Goal: Navigation & Orientation: Understand site structure

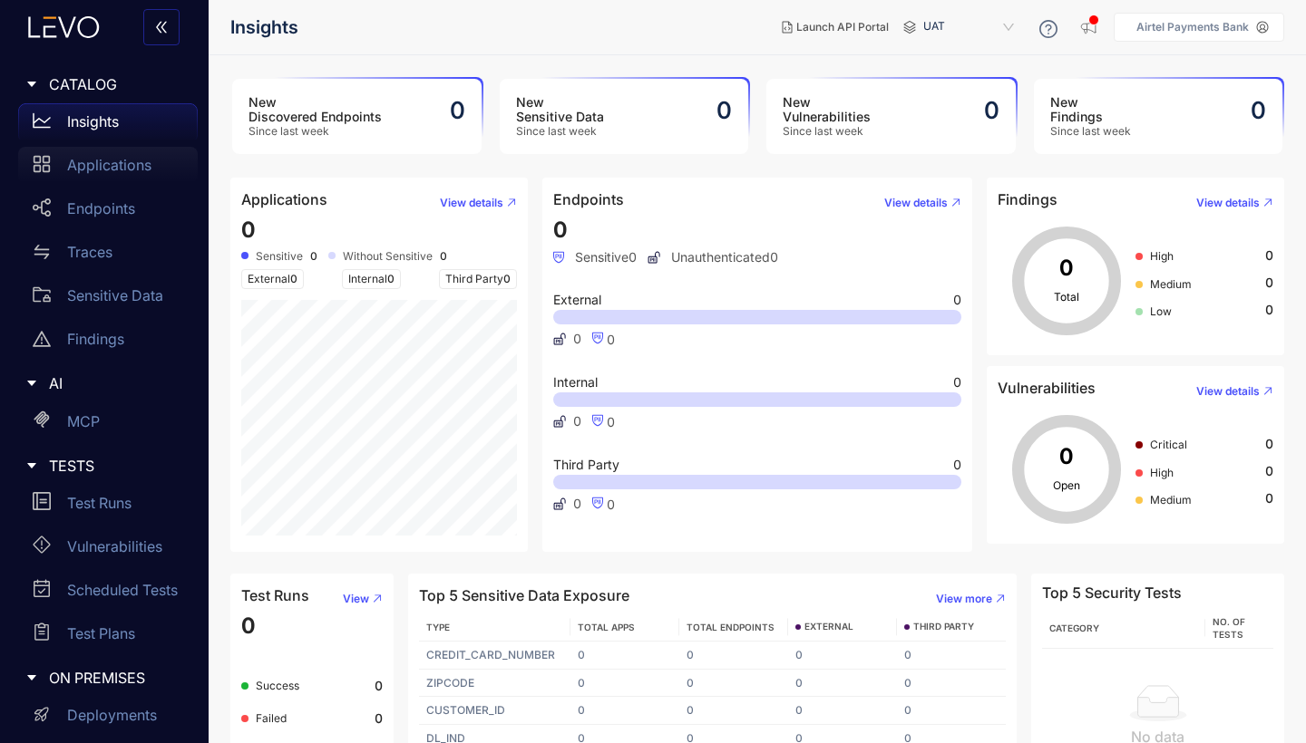
click at [121, 165] on p "Applications" at bounding box center [109, 165] width 84 height 16
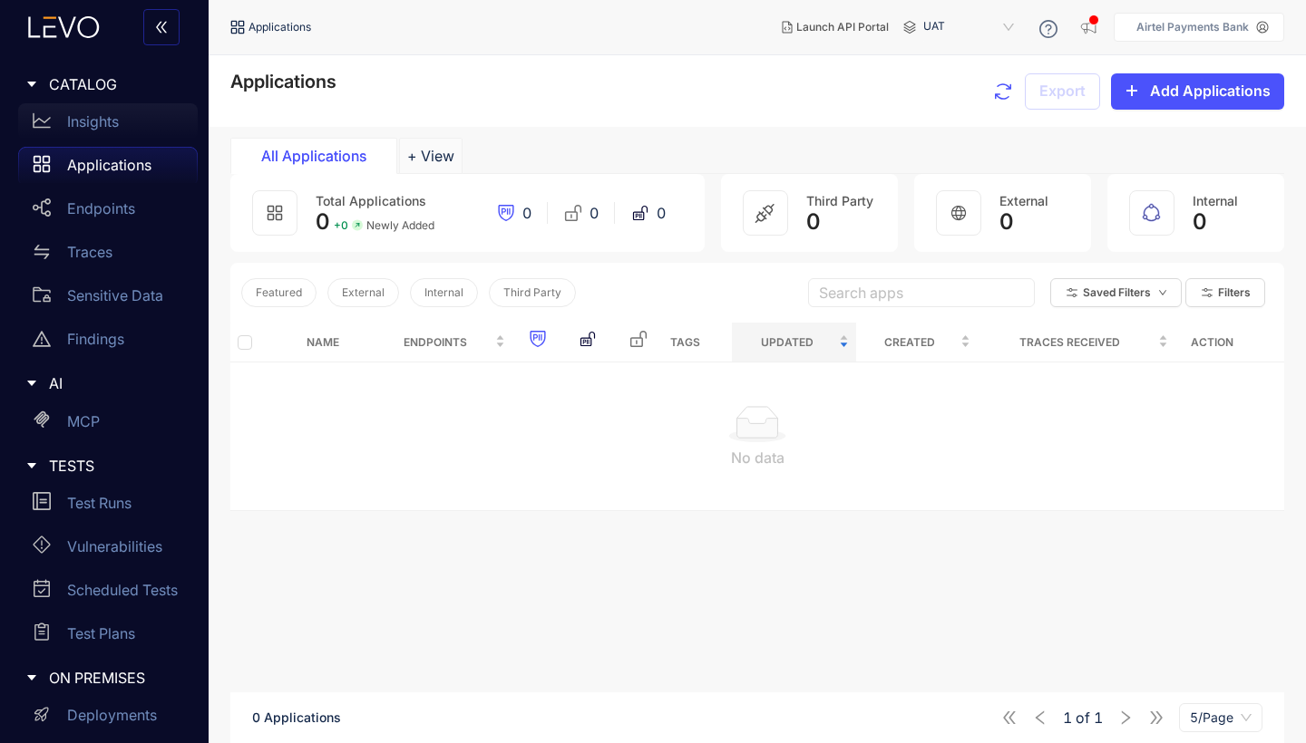
click at [100, 129] on p "Insights" at bounding box center [93, 121] width 52 height 16
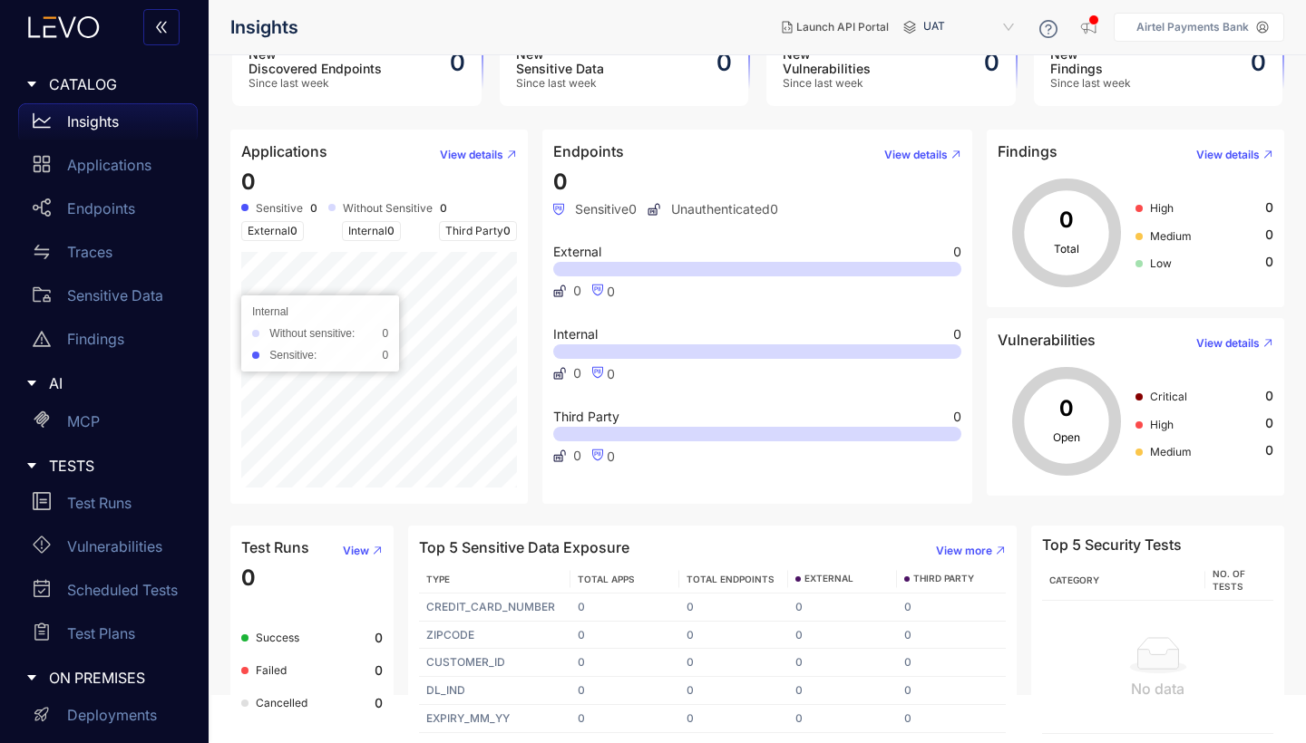
scroll to position [46, 0]
click at [84, 157] on div "Applications" at bounding box center [108, 165] width 180 height 36
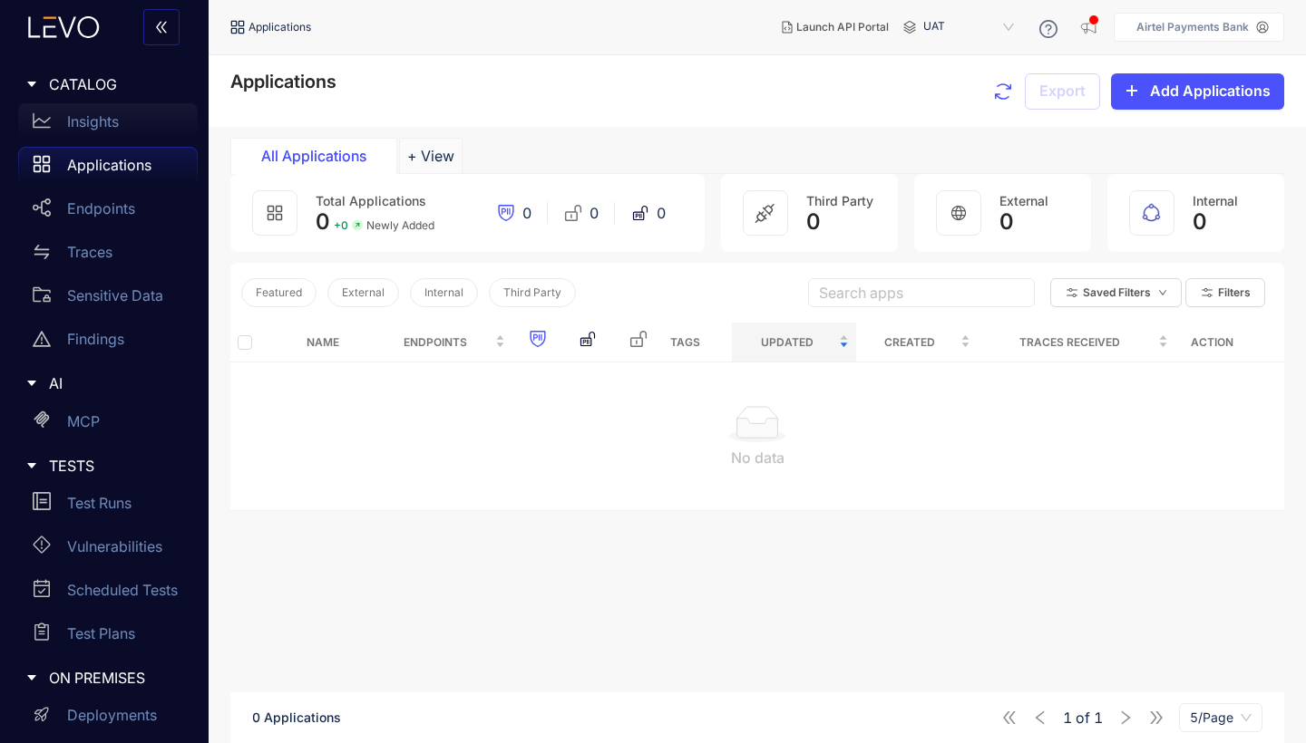
click at [82, 123] on p "Insights" at bounding box center [93, 121] width 52 height 16
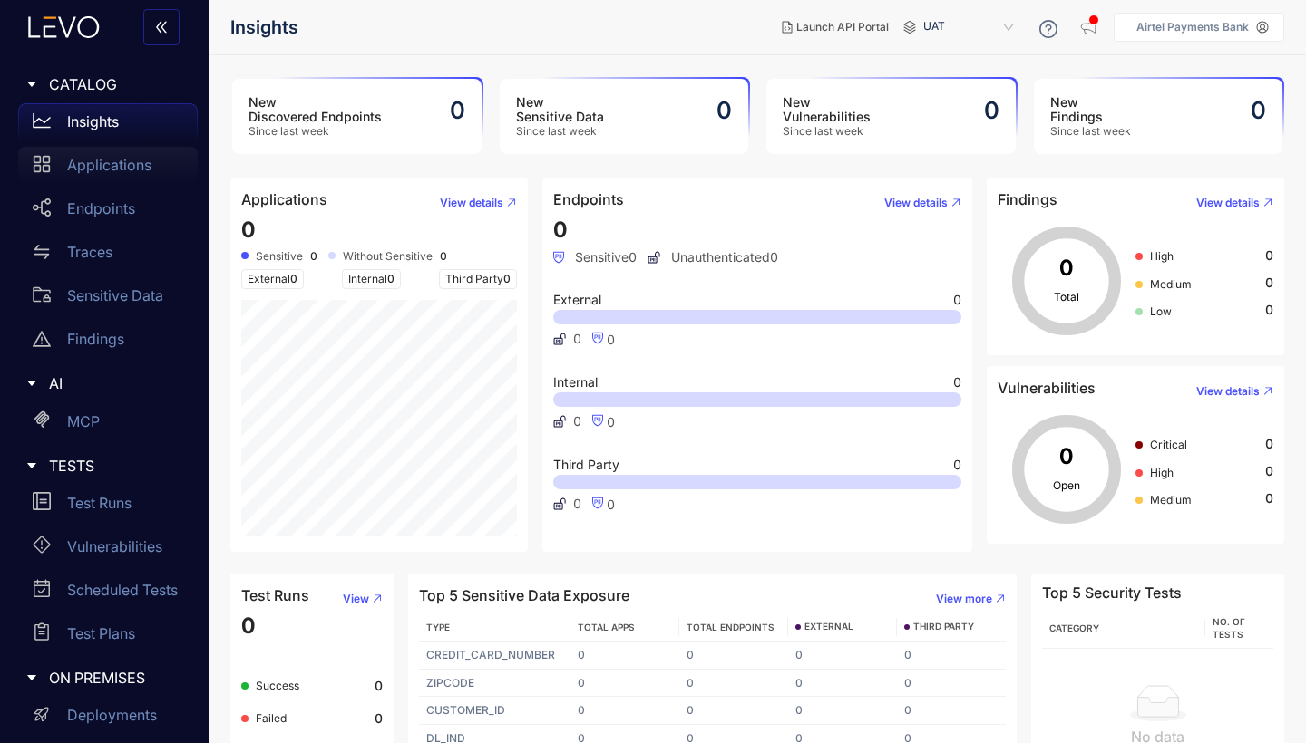
click at [95, 170] on p "Applications" at bounding box center [109, 165] width 84 height 16
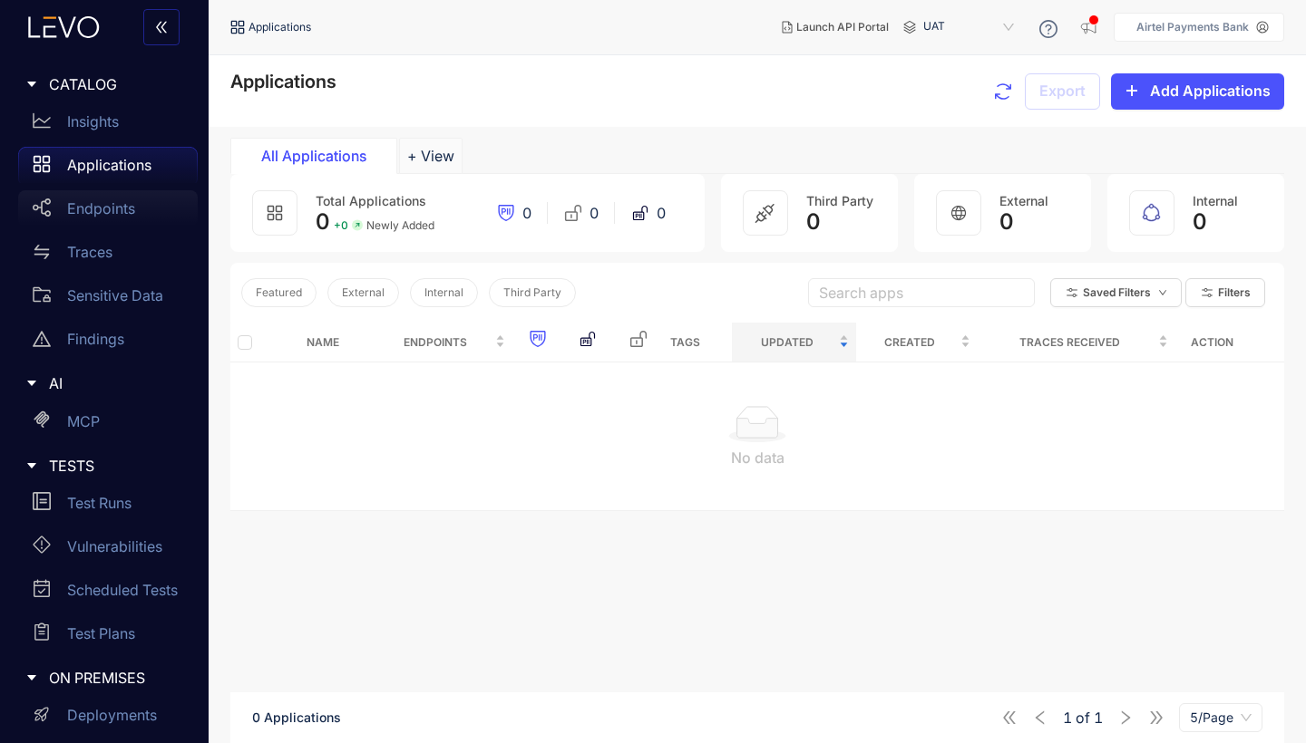
click at [106, 209] on p "Endpoints" at bounding box center [101, 208] width 68 height 16
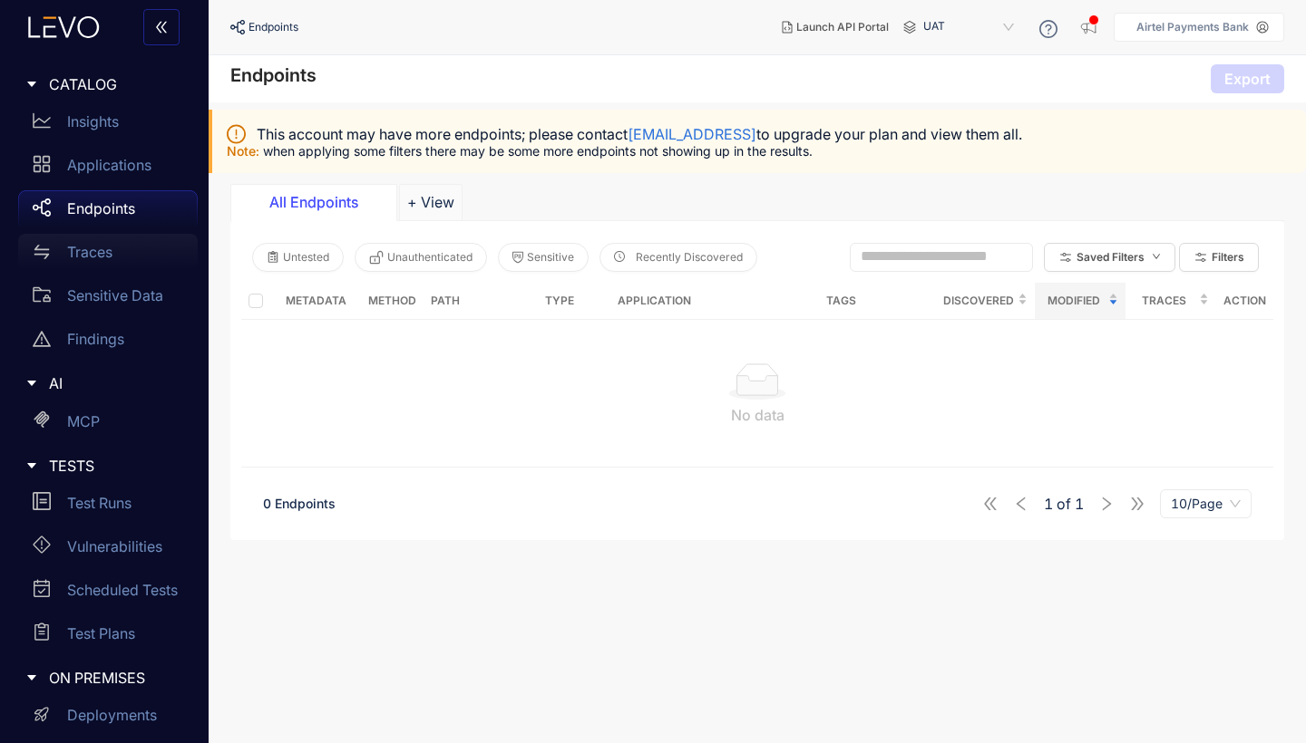
click at [92, 249] on p "Traces" at bounding box center [89, 252] width 45 height 16
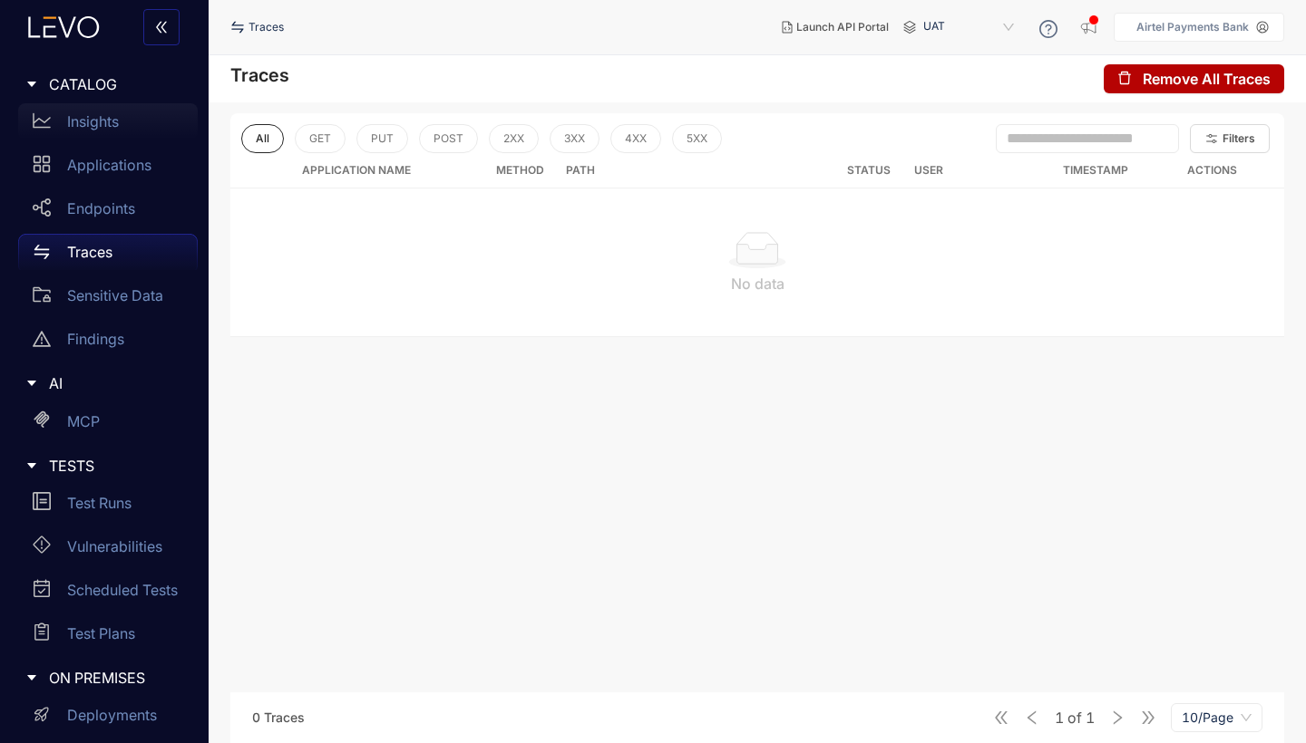
click at [84, 116] on p "Insights" at bounding box center [93, 121] width 52 height 16
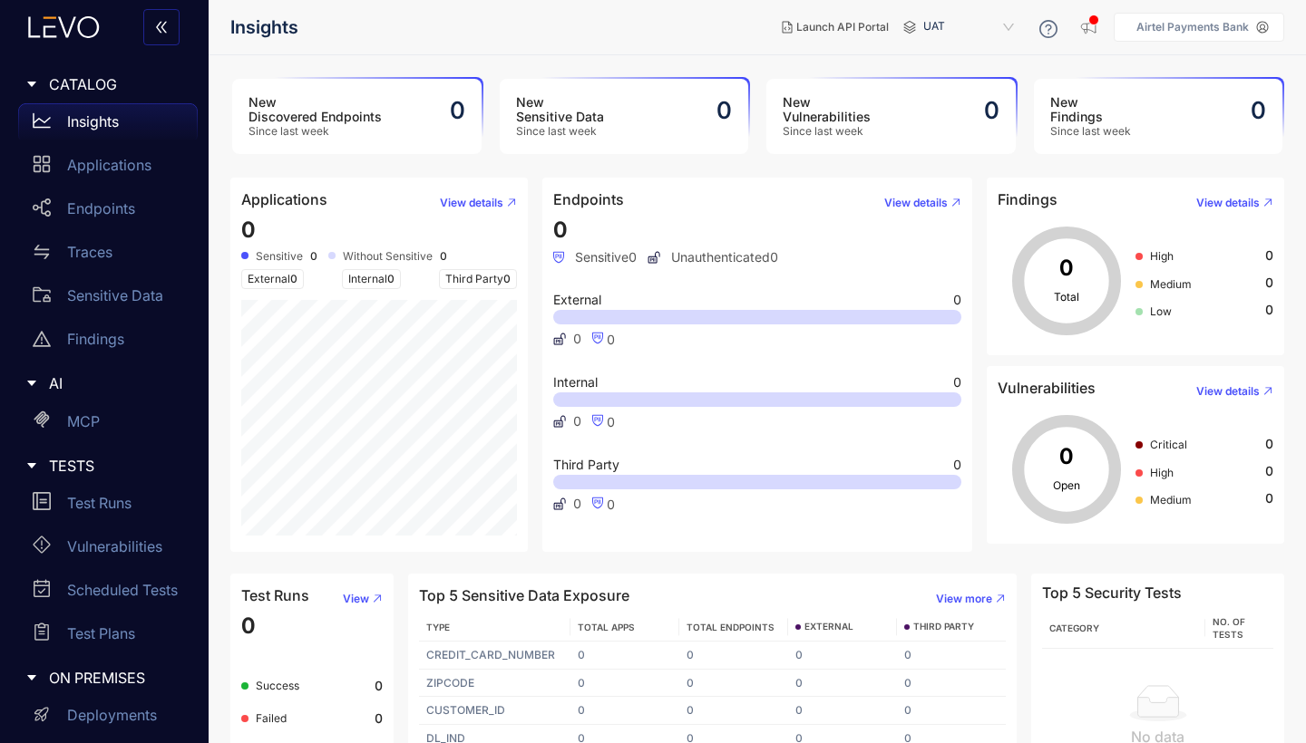
click at [636, 108] on div "New Sensitive Data Since last week 0" at bounding box center [624, 116] width 249 height 75
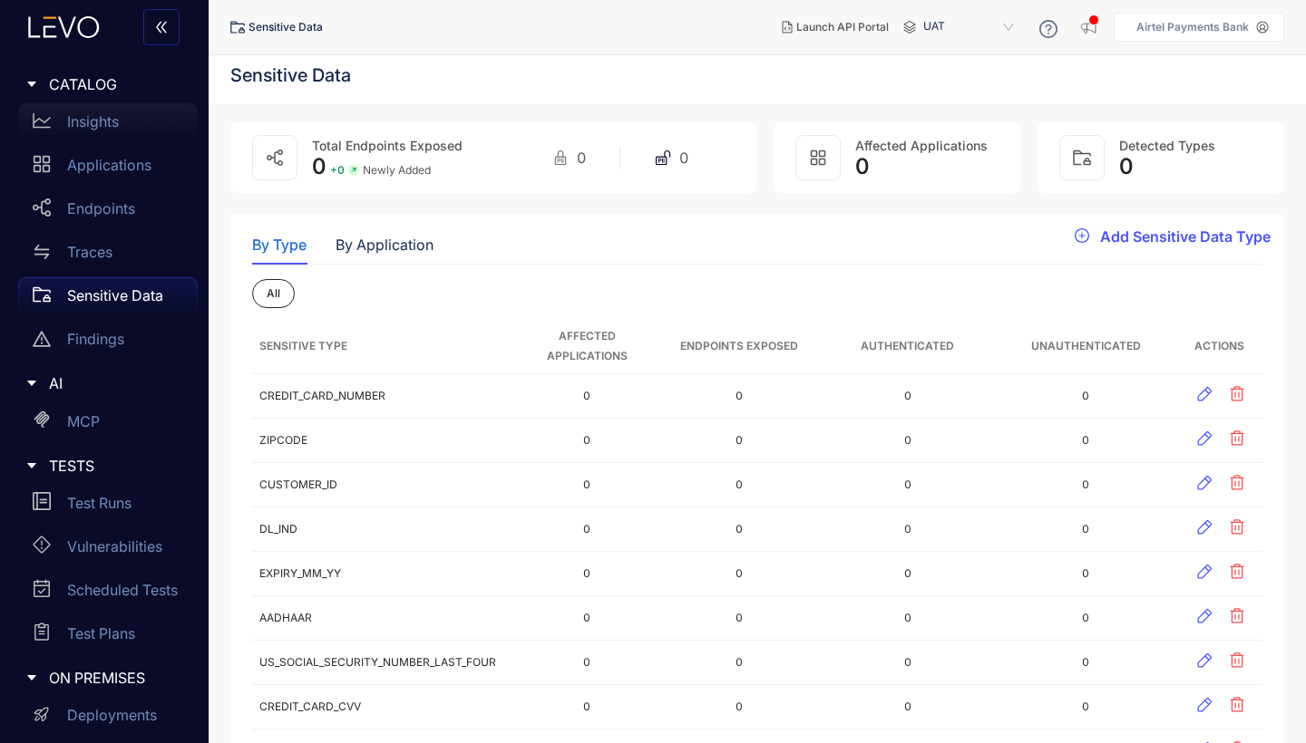
click at [96, 125] on p "Insights" at bounding box center [93, 121] width 52 height 16
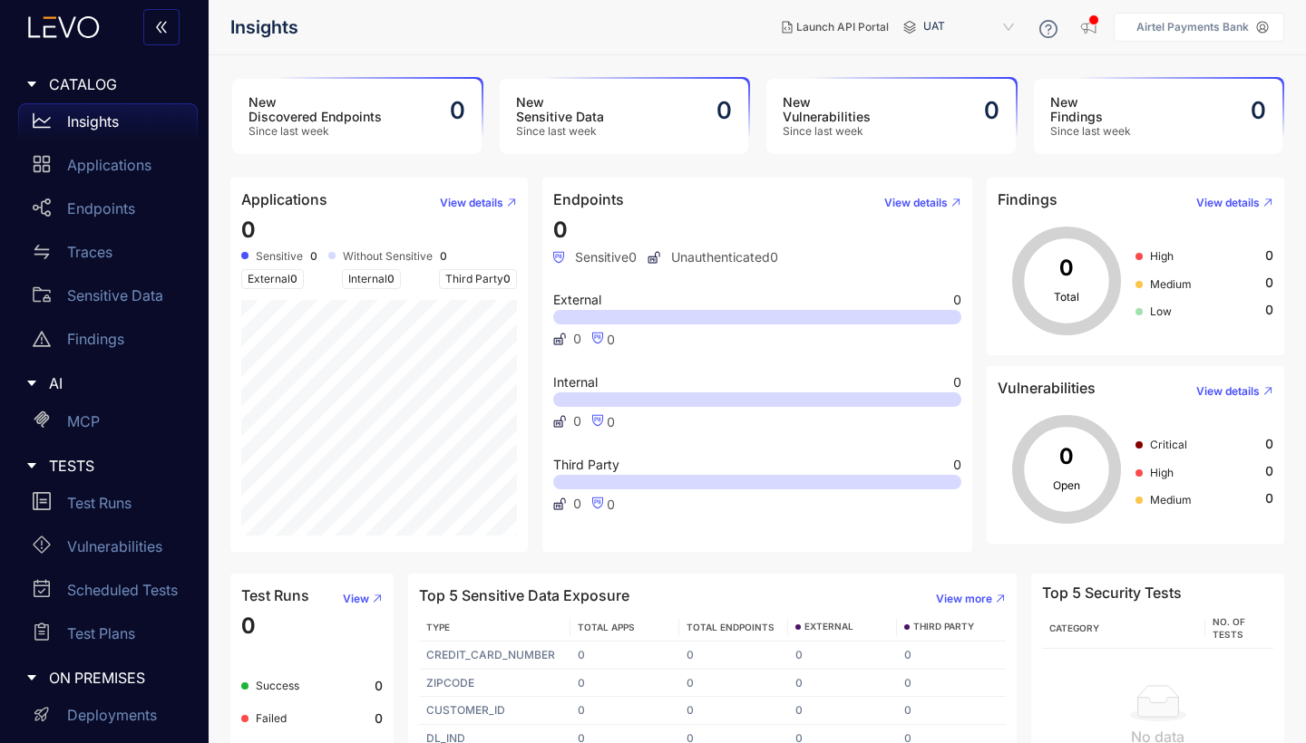
click at [1101, 112] on h3 "New Findings" at bounding box center [1090, 109] width 81 height 29
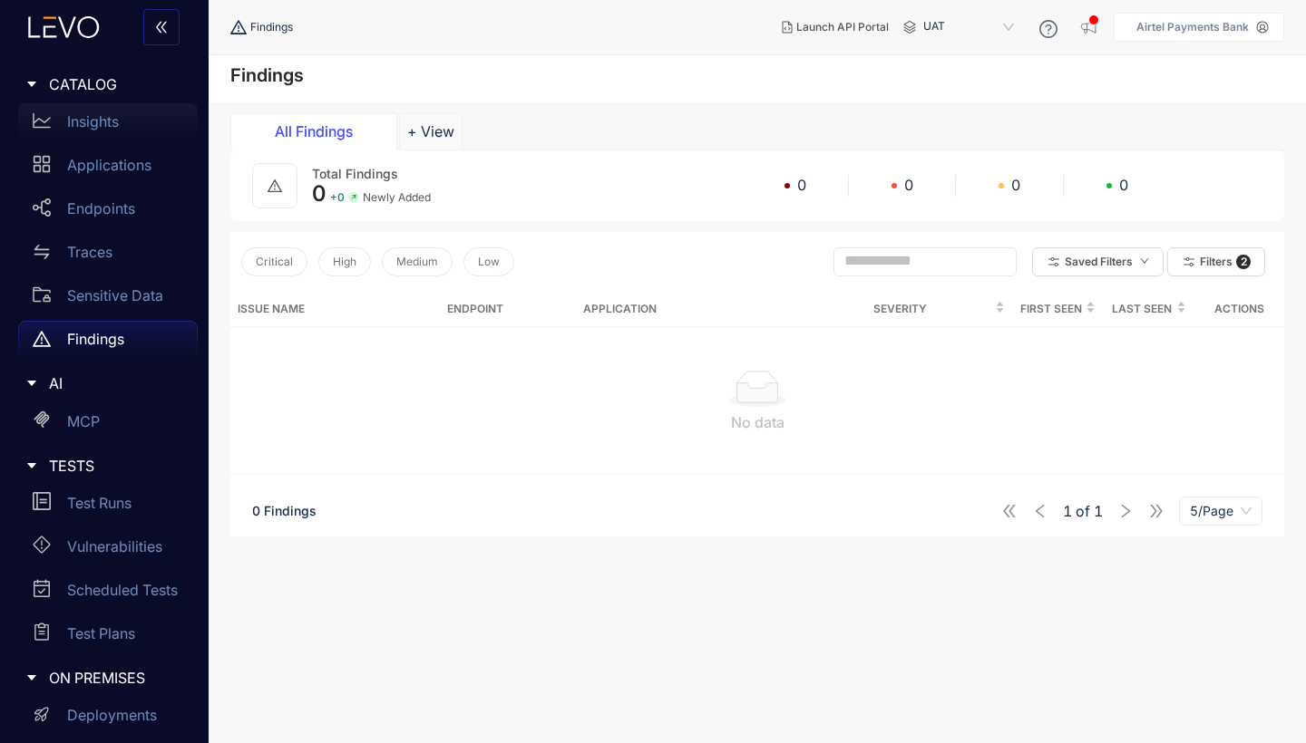
click at [103, 117] on p "Insights" at bounding box center [93, 121] width 52 height 16
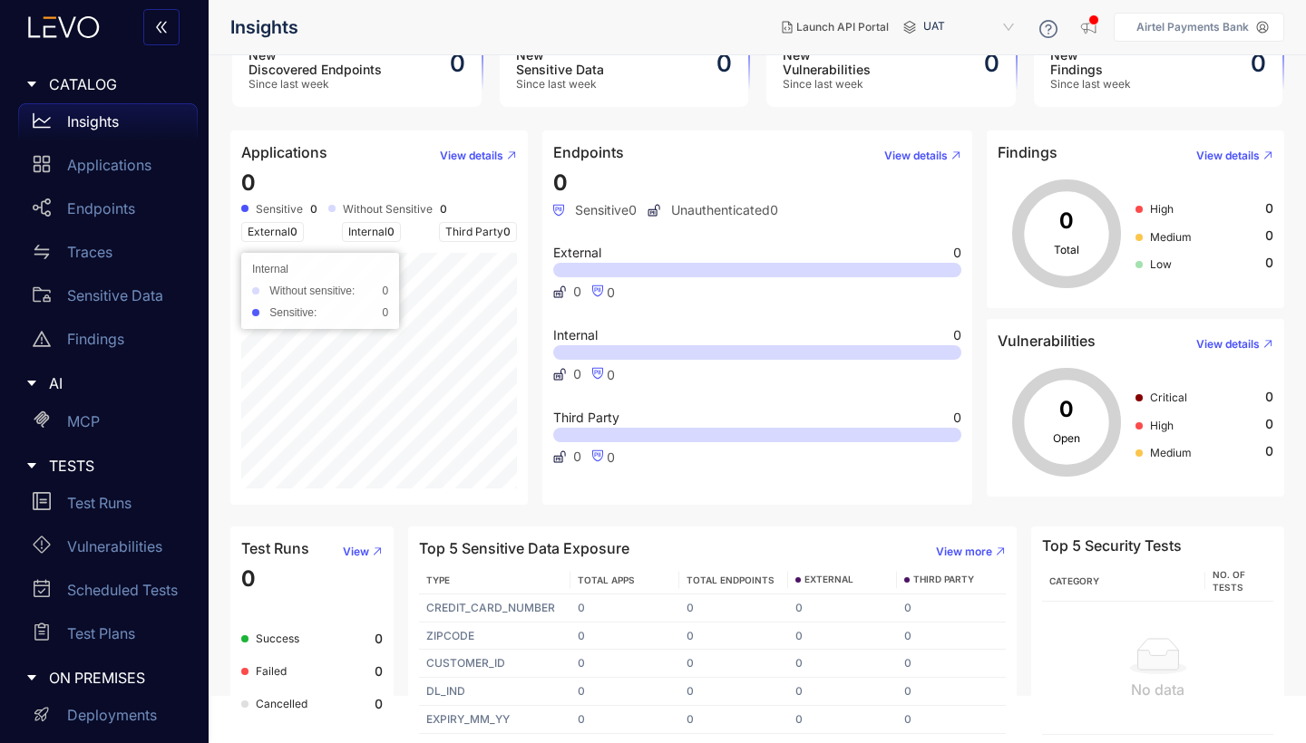
scroll to position [46, 0]
click at [113, 501] on p "Test Runs" at bounding box center [99, 503] width 64 height 16
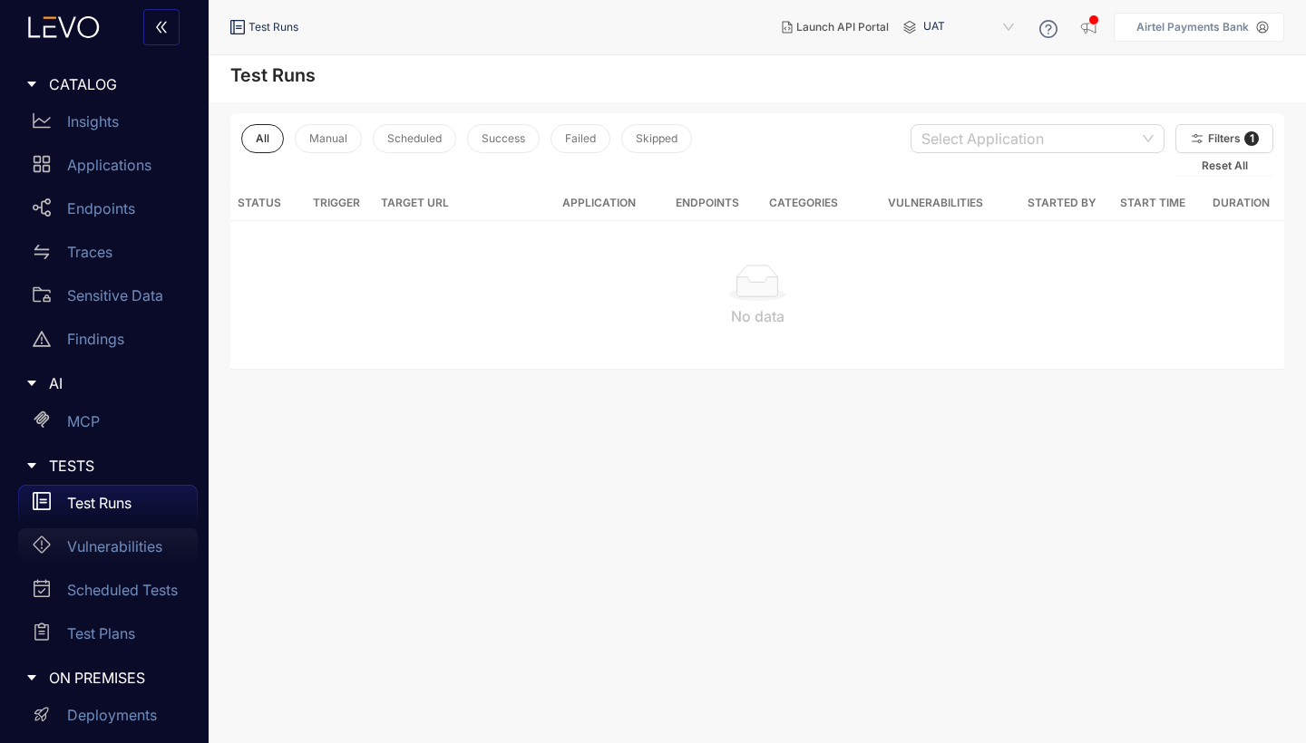
click at [117, 540] on p "Vulnerabilities" at bounding box center [114, 547] width 95 height 16
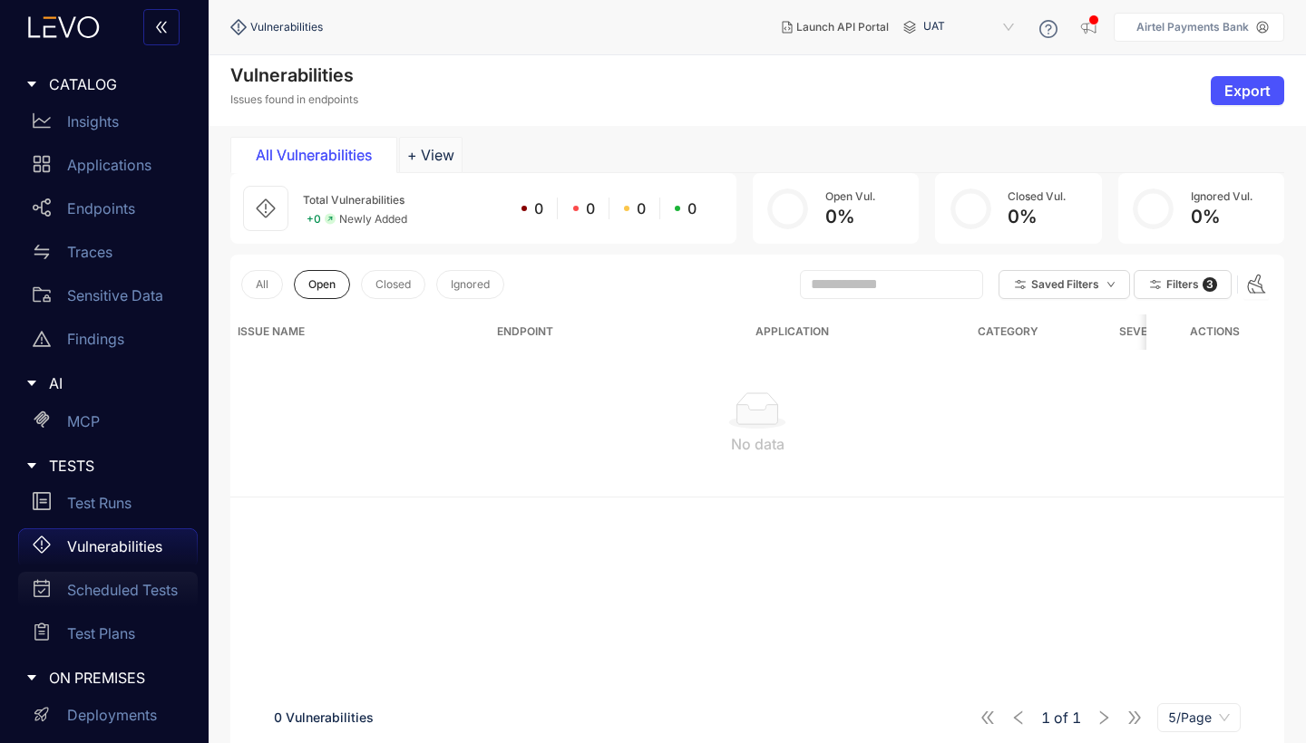
click at [117, 592] on p "Scheduled Tests" at bounding box center [122, 590] width 111 height 16
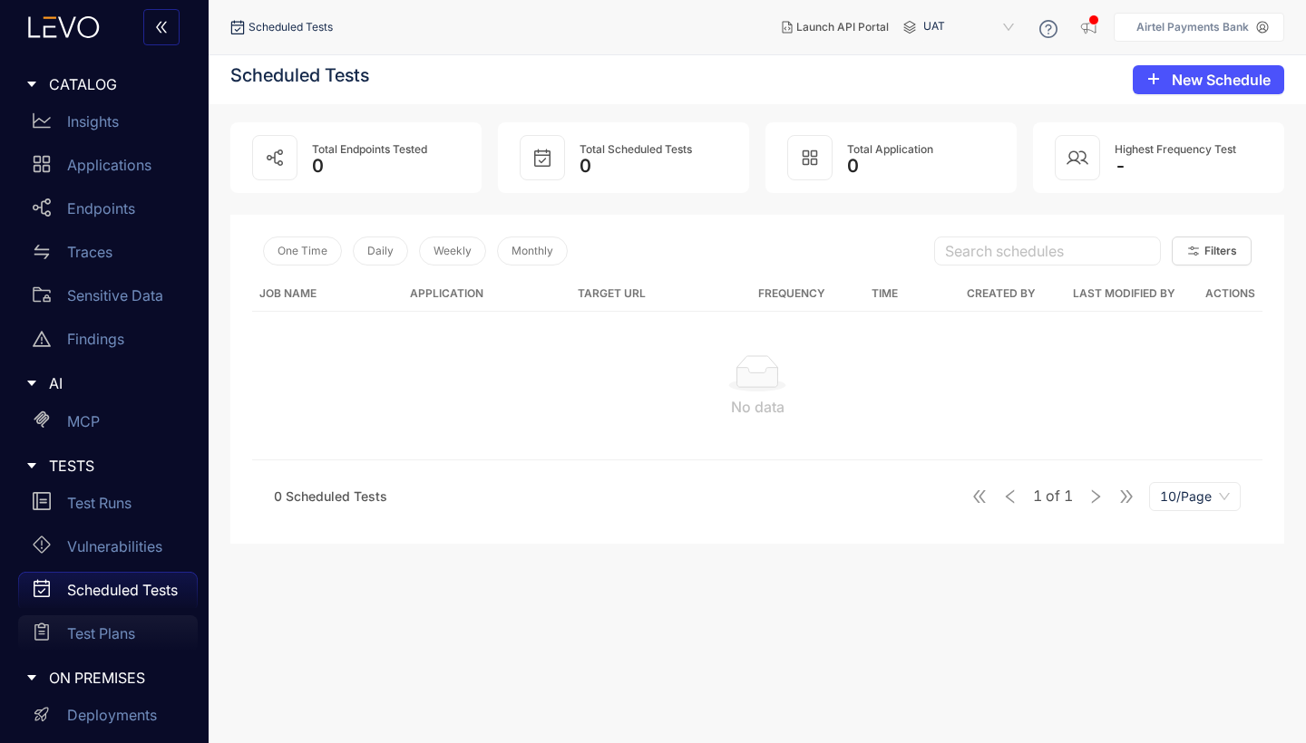
click at [115, 626] on p "Test Plans" at bounding box center [101, 634] width 68 height 16
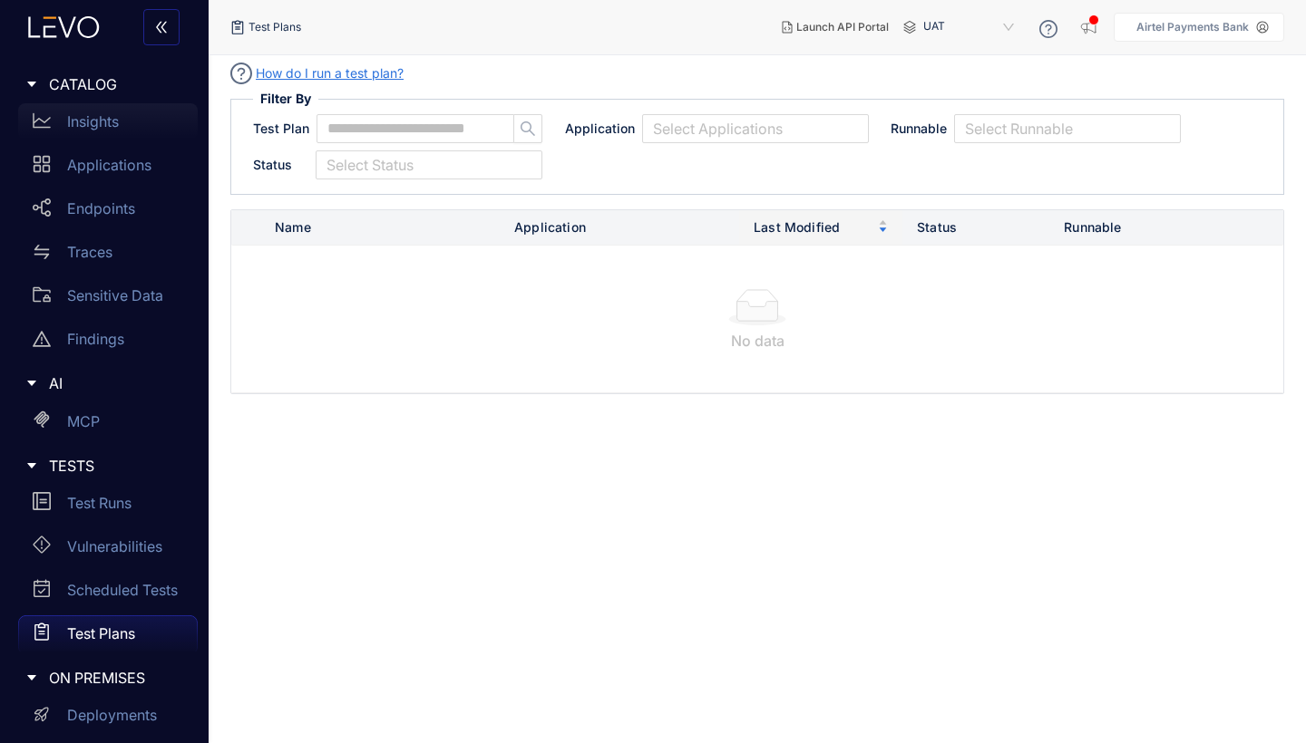
click at [111, 126] on p "Insights" at bounding box center [93, 121] width 52 height 16
